Goal: Task Accomplishment & Management: Complete application form

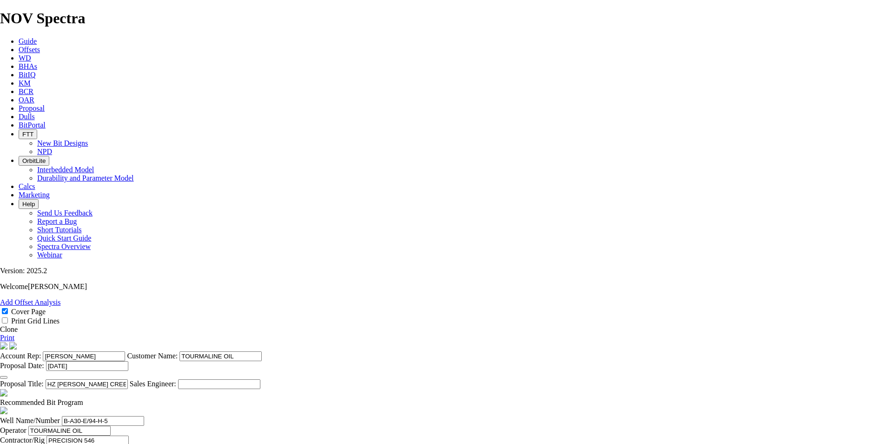
select select "field"
select select "location"
select select "province"
click at [45, 104] on span "Proposal" at bounding box center [32, 108] width 26 height 8
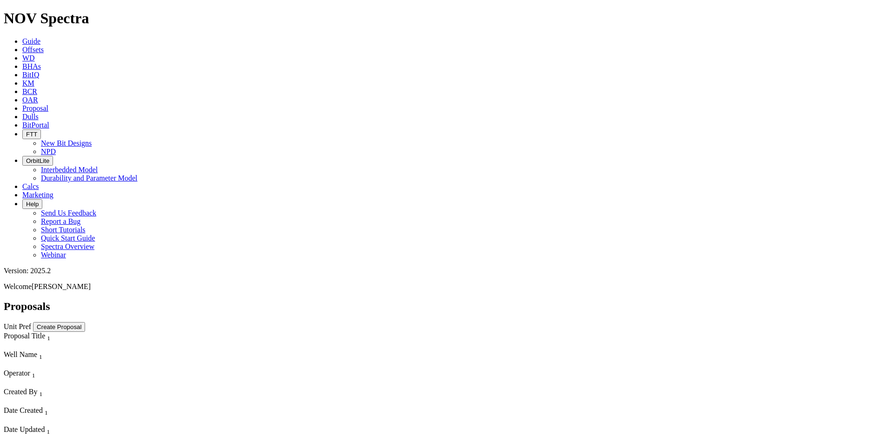
scroll to position [93, 0]
select select "field"
select select "location"
select select "province"
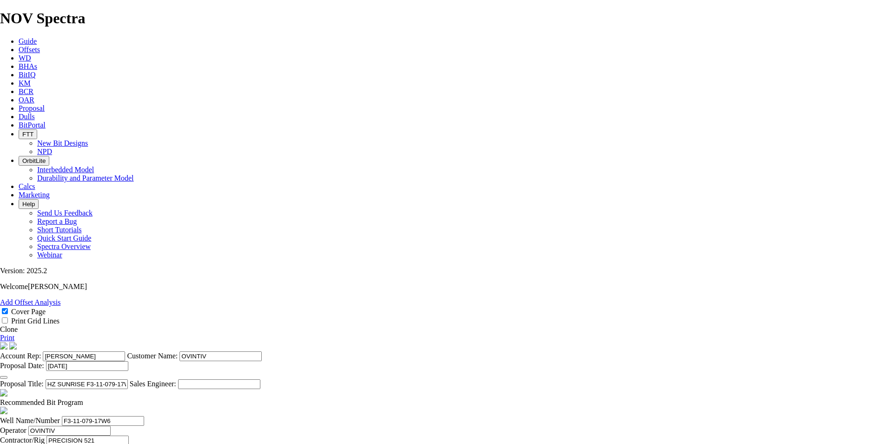
click at [18, 325] on link "Clone" at bounding box center [9, 329] width 18 height 8
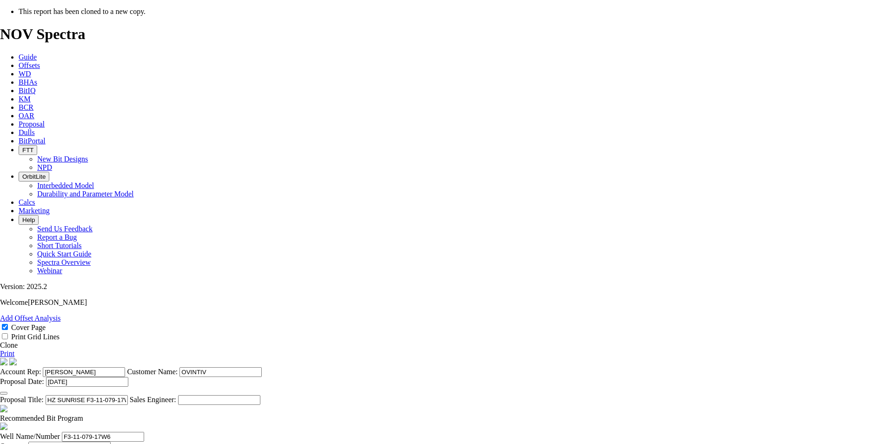
select select "field"
select select "location"
select select "province"
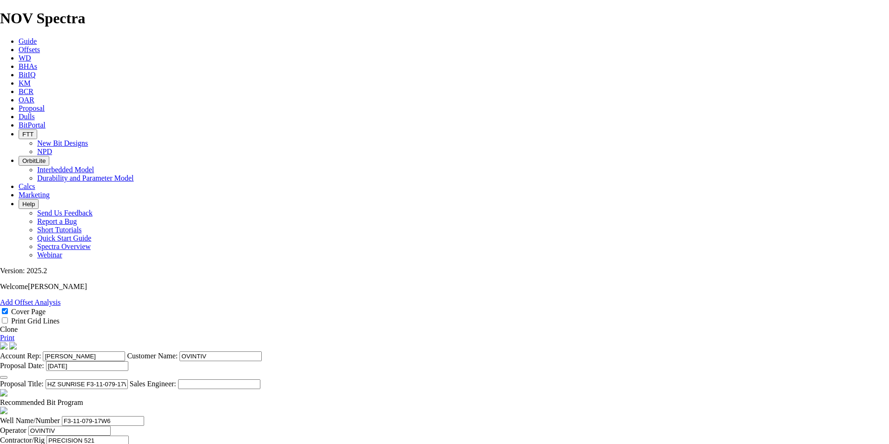
click at [332, 361] on section "Account Rep: [PERSON_NAME] Customer Name: OVINTIV Proposal Date: [DATE] Proposa…" at bounding box center [444, 365] width 889 height 47
click at [128, 379] on input "HZ SUNRISE F3-11-079-17W6 ([PERSON_NAME] B1)" at bounding box center [87, 384] width 82 height 10
type input "HZ SUNRISE i3-11-079-17W6 ([PERSON_NAME] B1)"
click at [7, 376] on button "button" at bounding box center [3, 377] width 7 height 3
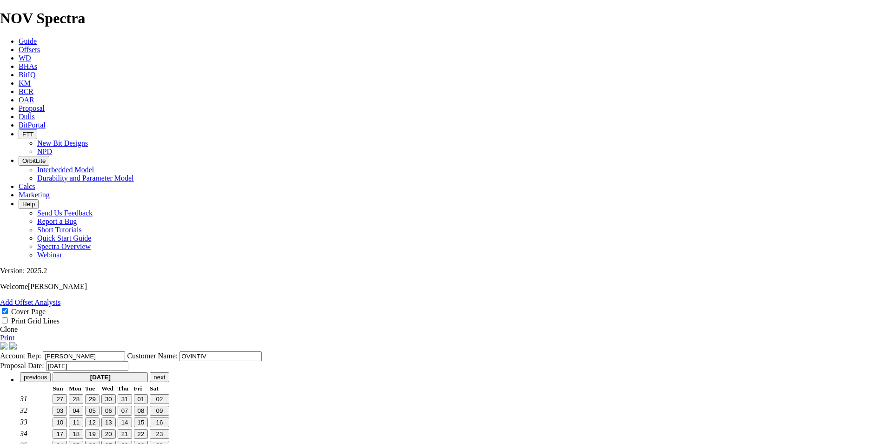
type input "[DATE]"
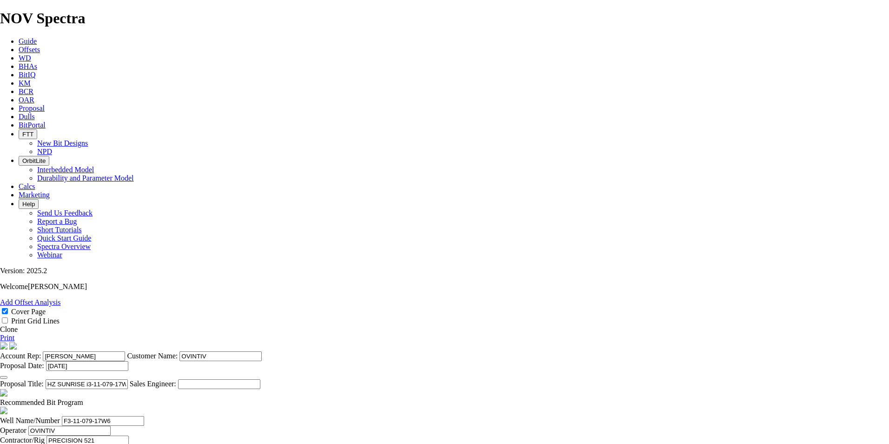
scroll to position [244, 0]
type input "[DATE]"
click at [83, 398] on span at bounding box center [83, 402] width 0 height 8
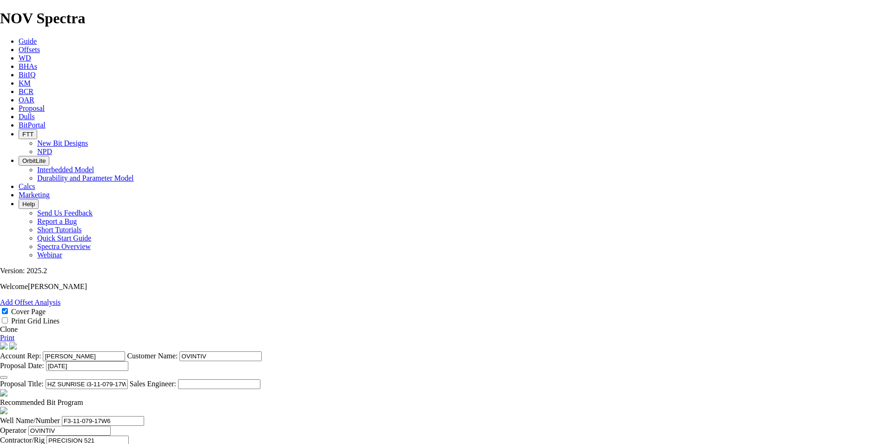
checkbox input "false"
type input "[DATE]"
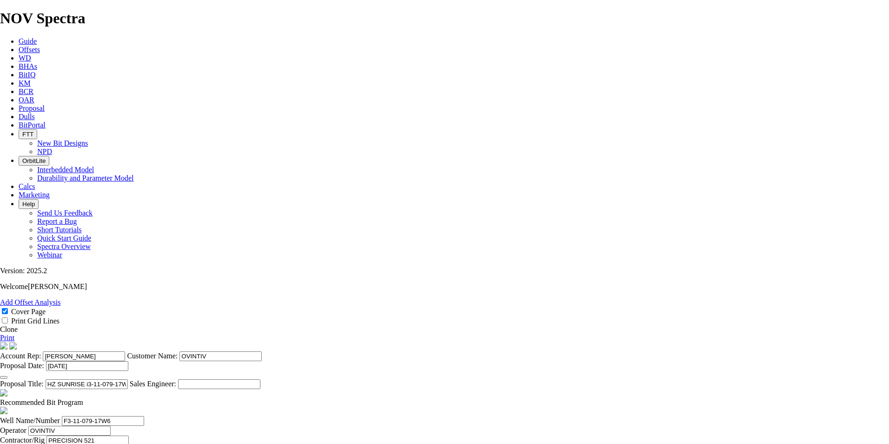
type input "2098"
type input "1648"
type input "32.96"
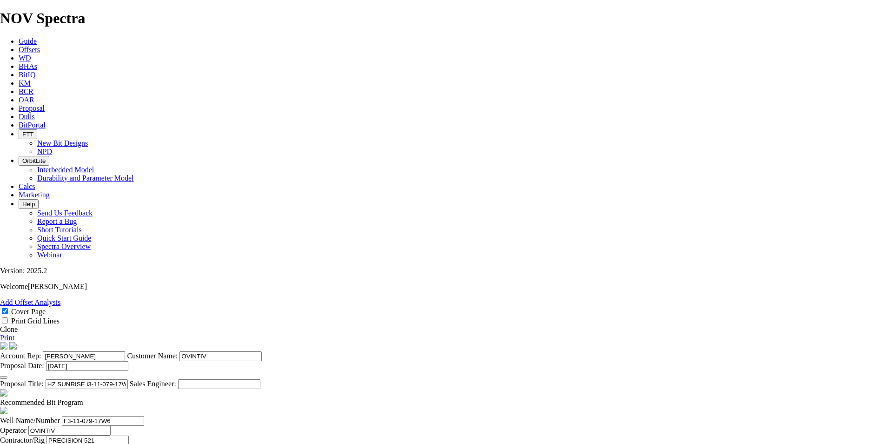
type input "KOP @ 2098.2m"
type input "2484"
type input "386"
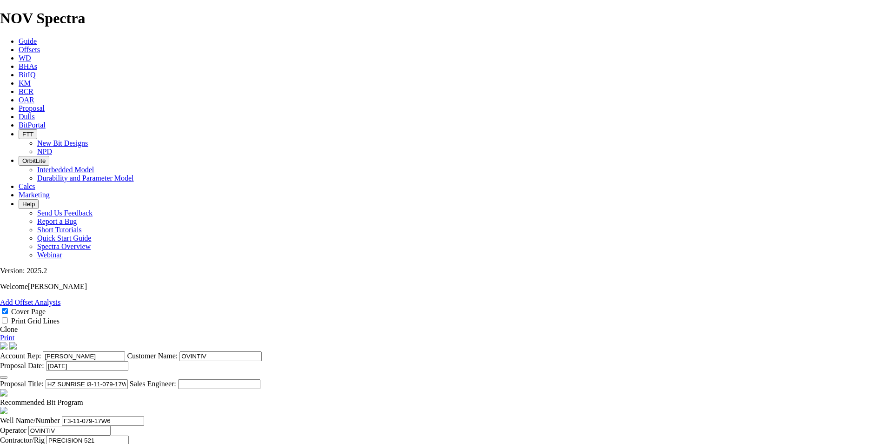
scroll to position [0, 7]
drag, startPoint x: 475, startPoint y: 351, endPoint x: 882, endPoint y: 443, distance: 417.3
type input "25.733"
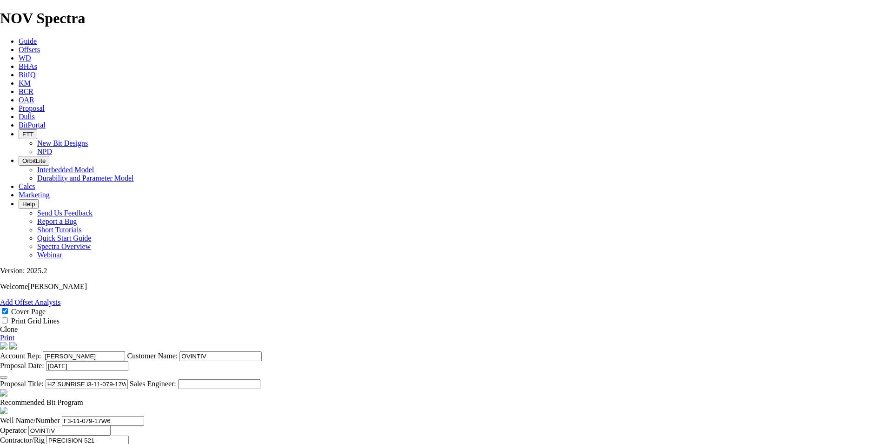
type input "2385"
type input "34.07142857142857"
drag, startPoint x: 391, startPoint y: 369, endPoint x: 353, endPoint y: 368, distance: 37.2
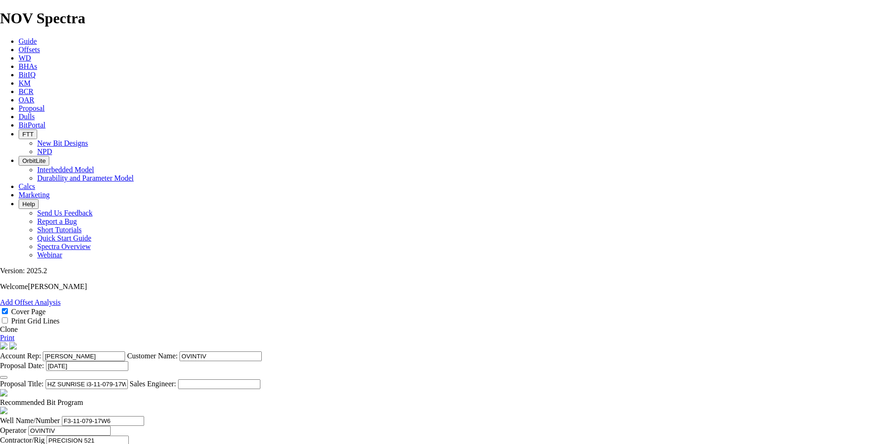
type input "4446"
type input "1962"
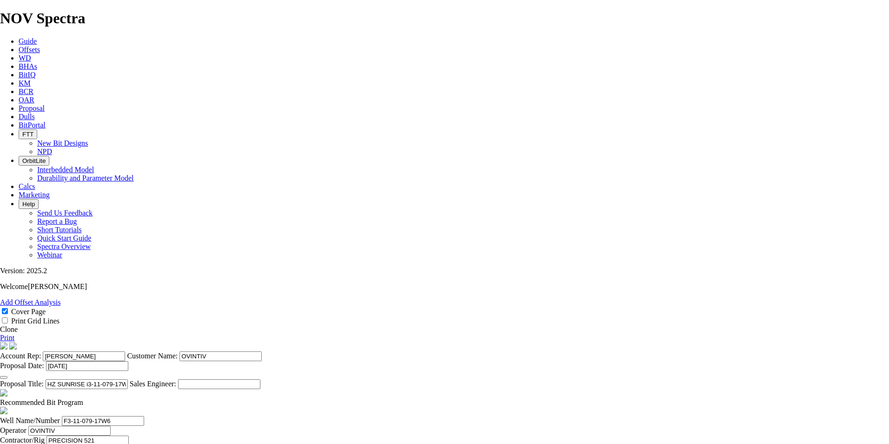
drag, startPoint x: 476, startPoint y: 369, endPoint x: 697, endPoint y: 402, distance: 224.2
type input "28.029"
type input "70"
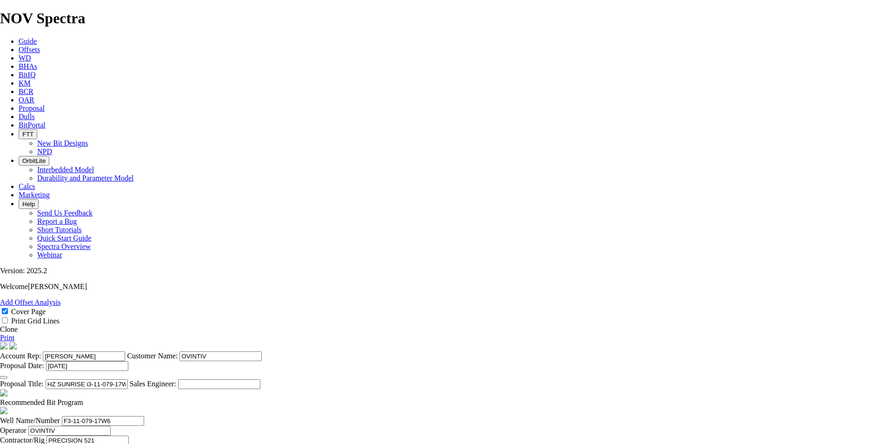
click at [14, 333] on link "Print" at bounding box center [7, 337] width 14 height 8
click at [144, 416] on input "F3-11-079-17W6" at bounding box center [103, 421] width 82 height 10
type input "i3-11-079-17W6"
type input "BH:14-10-79-17W6"
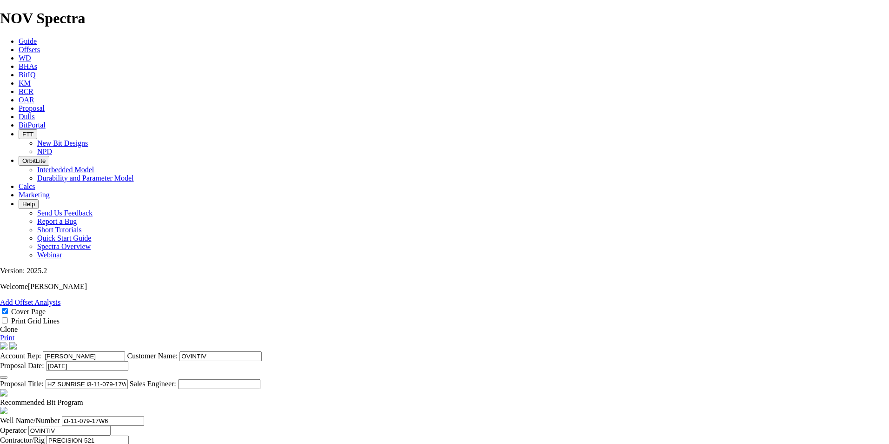
click at [14, 333] on link "Print" at bounding box center [7, 337] width 14 height 8
